Goal: Task Accomplishment & Management: Complete application form

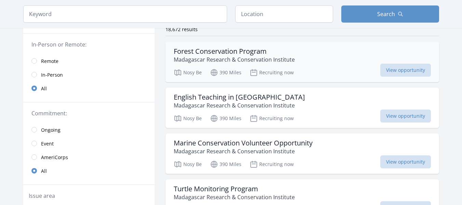
scroll to position [59, 0]
click at [37, 62] on link "Remote" at bounding box center [88, 61] width 131 height 14
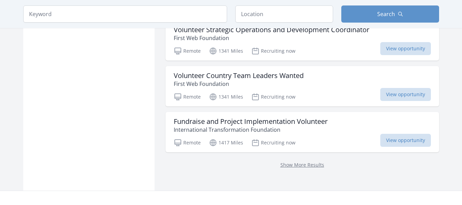
scroll to position [891, 0]
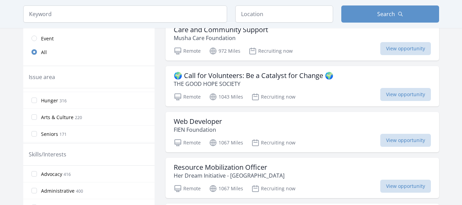
scroll to position [48, 0]
click at [34, 190] on input "Administrative 400" at bounding box center [33, 190] width 5 height 5
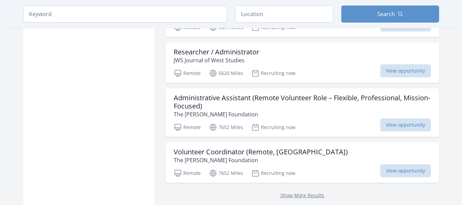
scroll to position [854, 0]
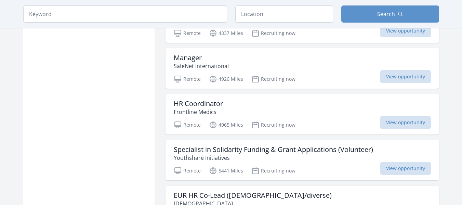
scroll to position [610, 0]
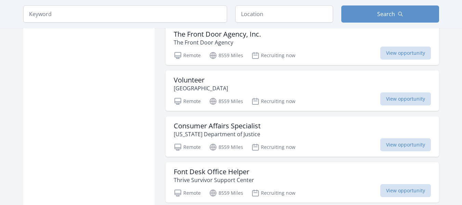
scroll to position [2489, 0]
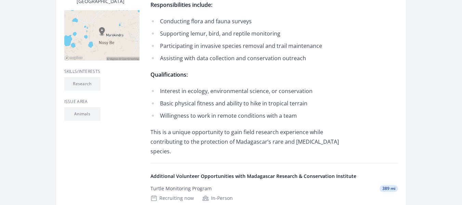
scroll to position [190, 0]
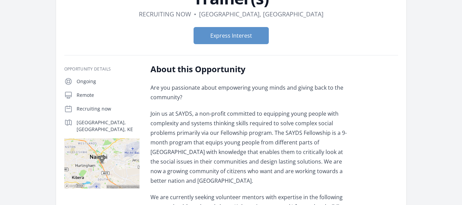
scroll to position [79, 0]
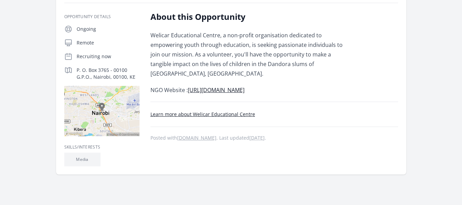
scroll to position [130, 0]
click at [245, 87] on link "[URL][DOMAIN_NAME]" at bounding box center [216, 91] width 57 height 8
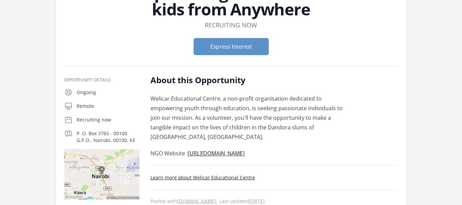
scroll to position [67, 0]
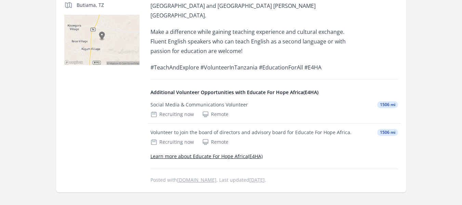
scroll to position [180, 0]
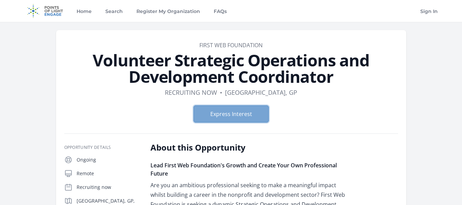
click at [253, 108] on button "Express Interest" at bounding box center [231, 113] width 75 height 17
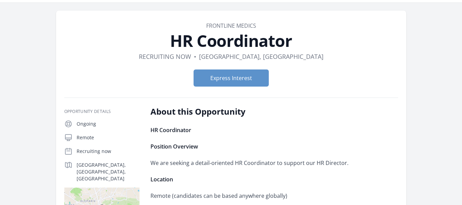
scroll to position [19, 0]
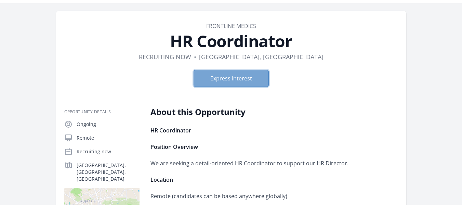
click at [265, 79] on button "Express Interest" at bounding box center [231, 78] width 75 height 17
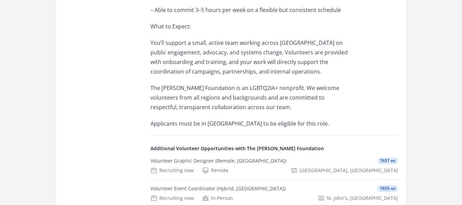
scroll to position [595, 0]
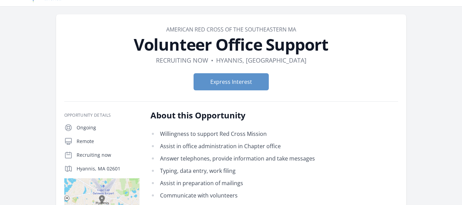
scroll to position [15, 0]
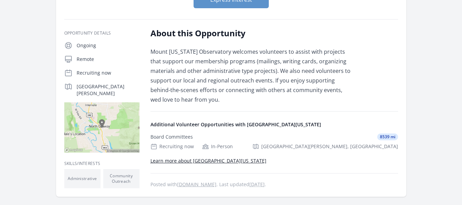
scroll to position [80, 0]
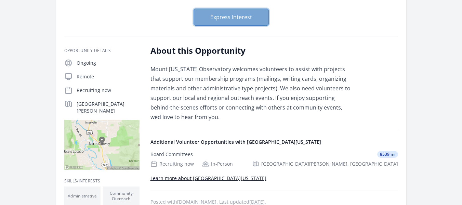
click at [252, 23] on button "Express Interest" at bounding box center [231, 17] width 75 height 17
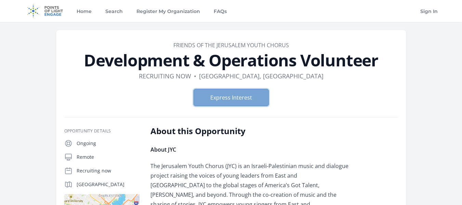
click at [233, 94] on button "Express Interest" at bounding box center [231, 97] width 75 height 17
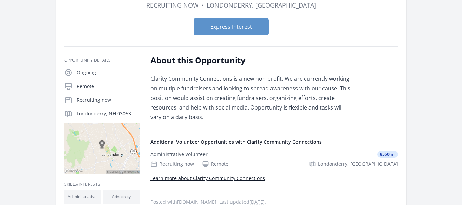
scroll to position [69, 0]
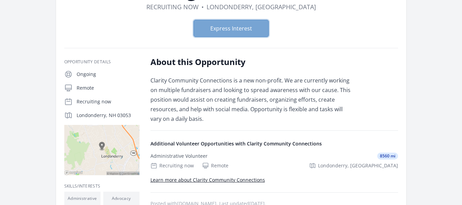
click at [260, 29] on button "Express Interest" at bounding box center [231, 28] width 75 height 17
